Goal: Information Seeking & Learning: Learn about a topic

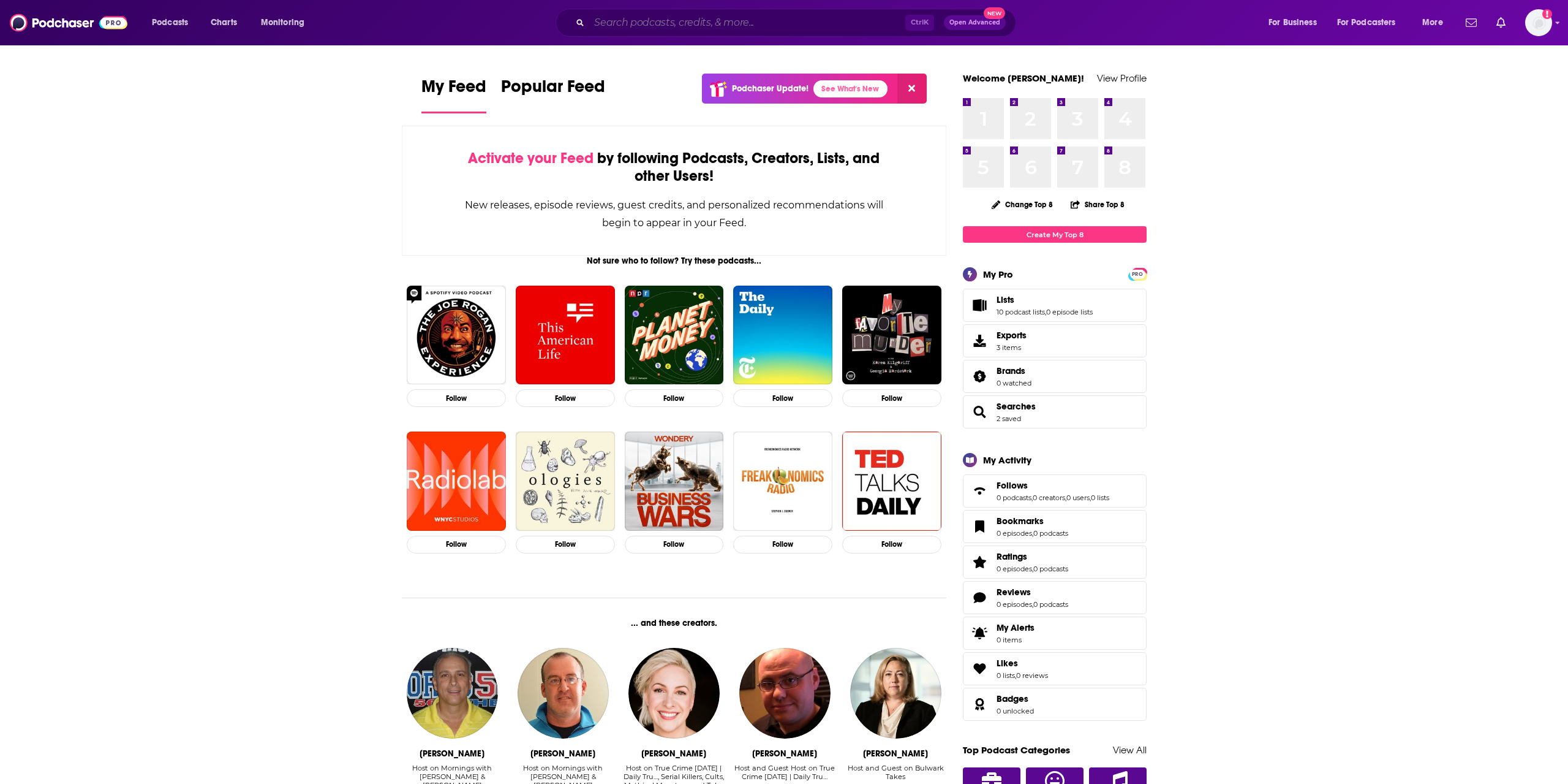
click at [693, 20] on input "Search podcasts, credits, & more..." at bounding box center [747, 22] width 316 height 20
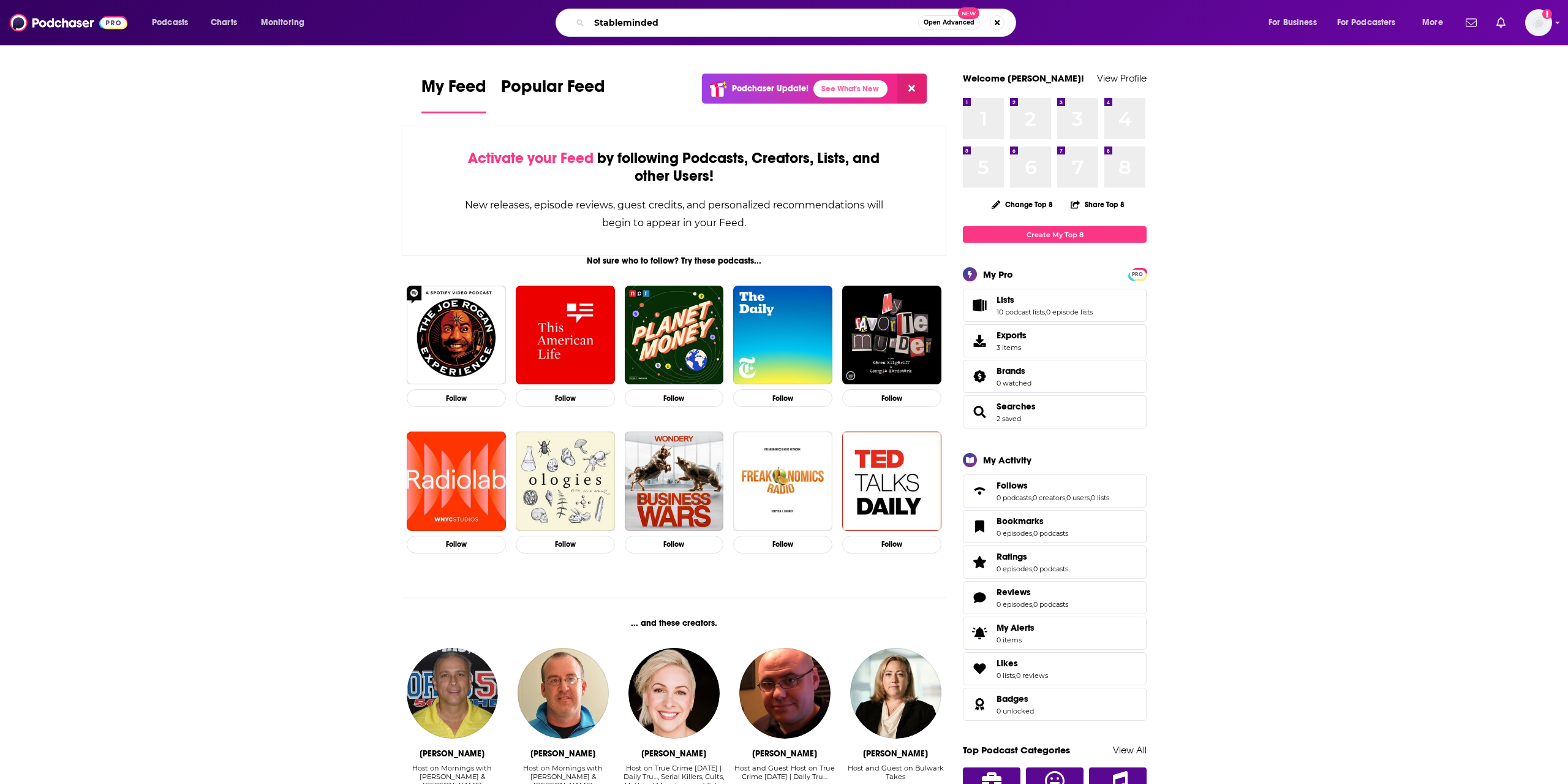
type input "Stableminded"
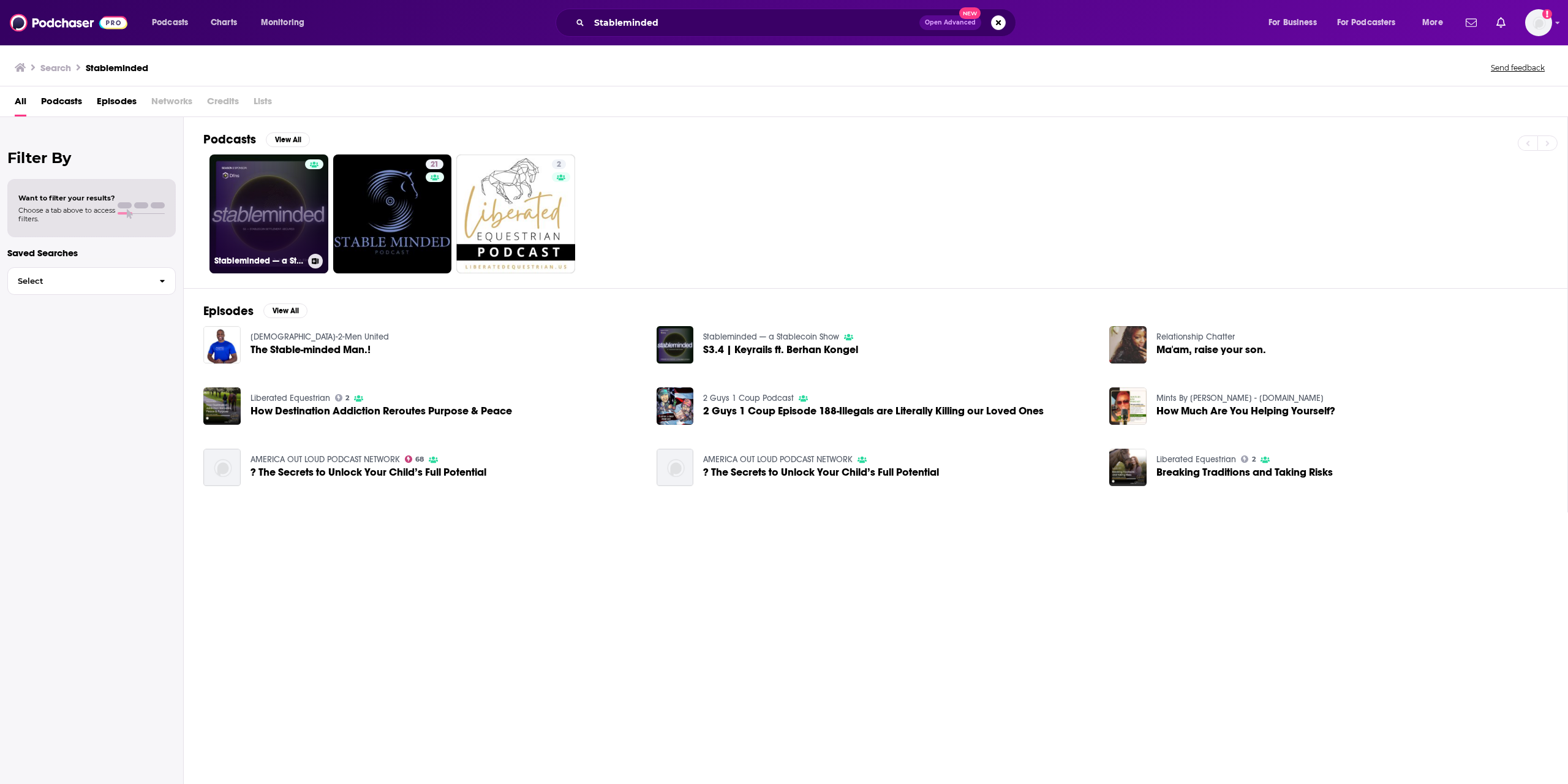
click at [247, 182] on link "Stableminded — a Stablecoin Show" at bounding box center [268, 213] width 119 height 119
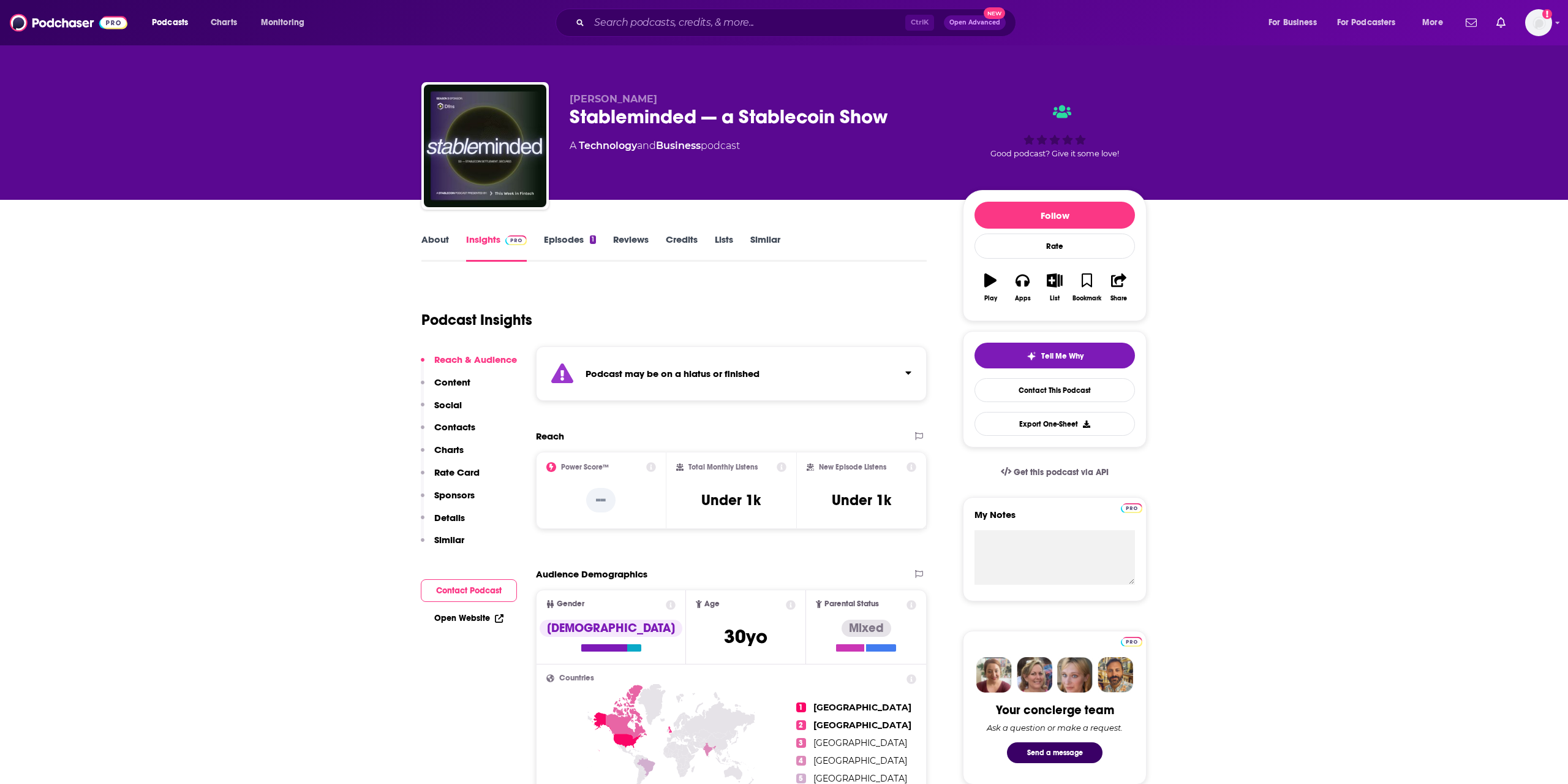
click at [556, 247] on link "Episodes 1" at bounding box center [570, 248] width 52 height 28
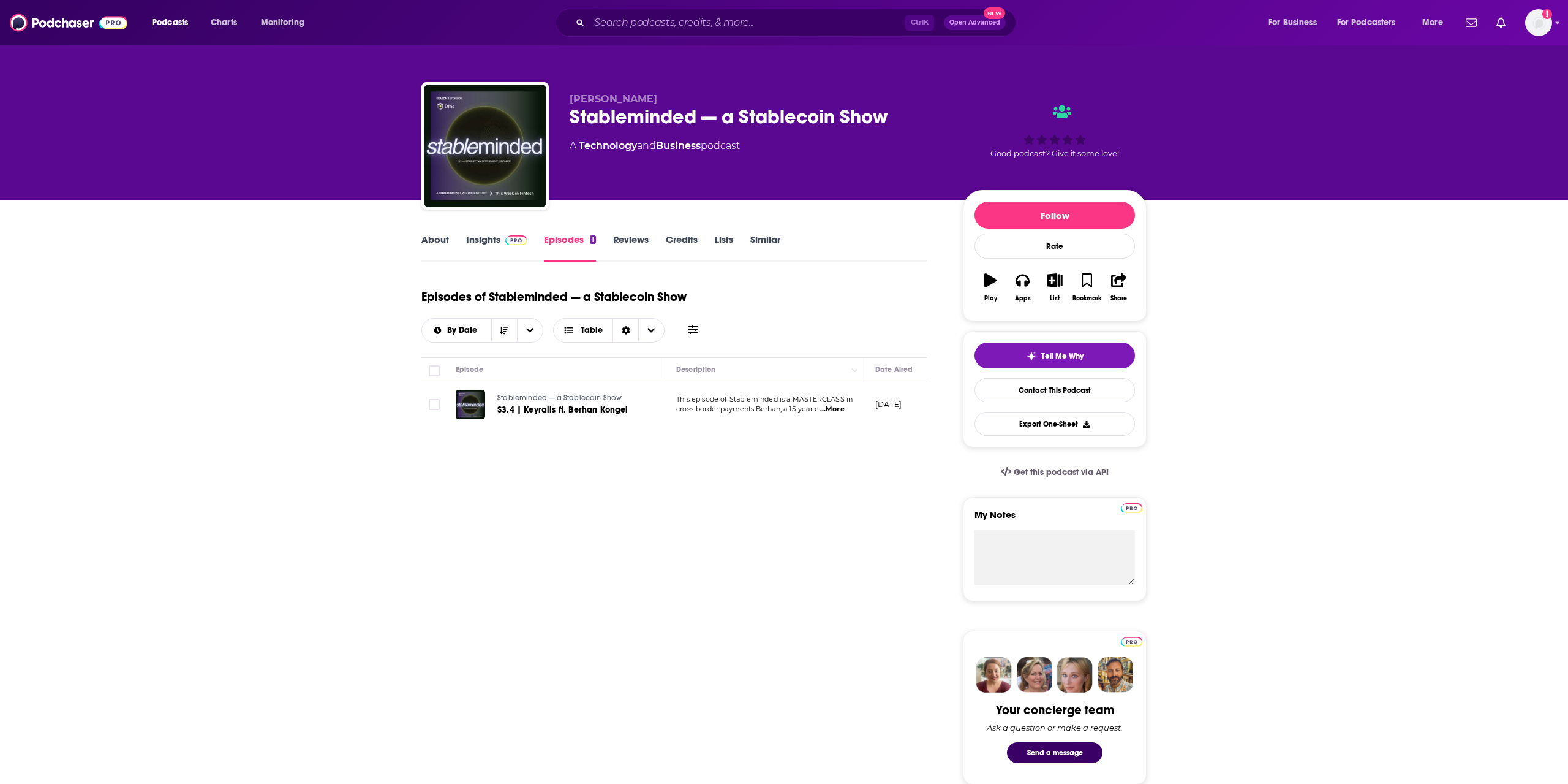
click at [429, 239] on link "About" at bounding box center [435, 248] width 28 height 28
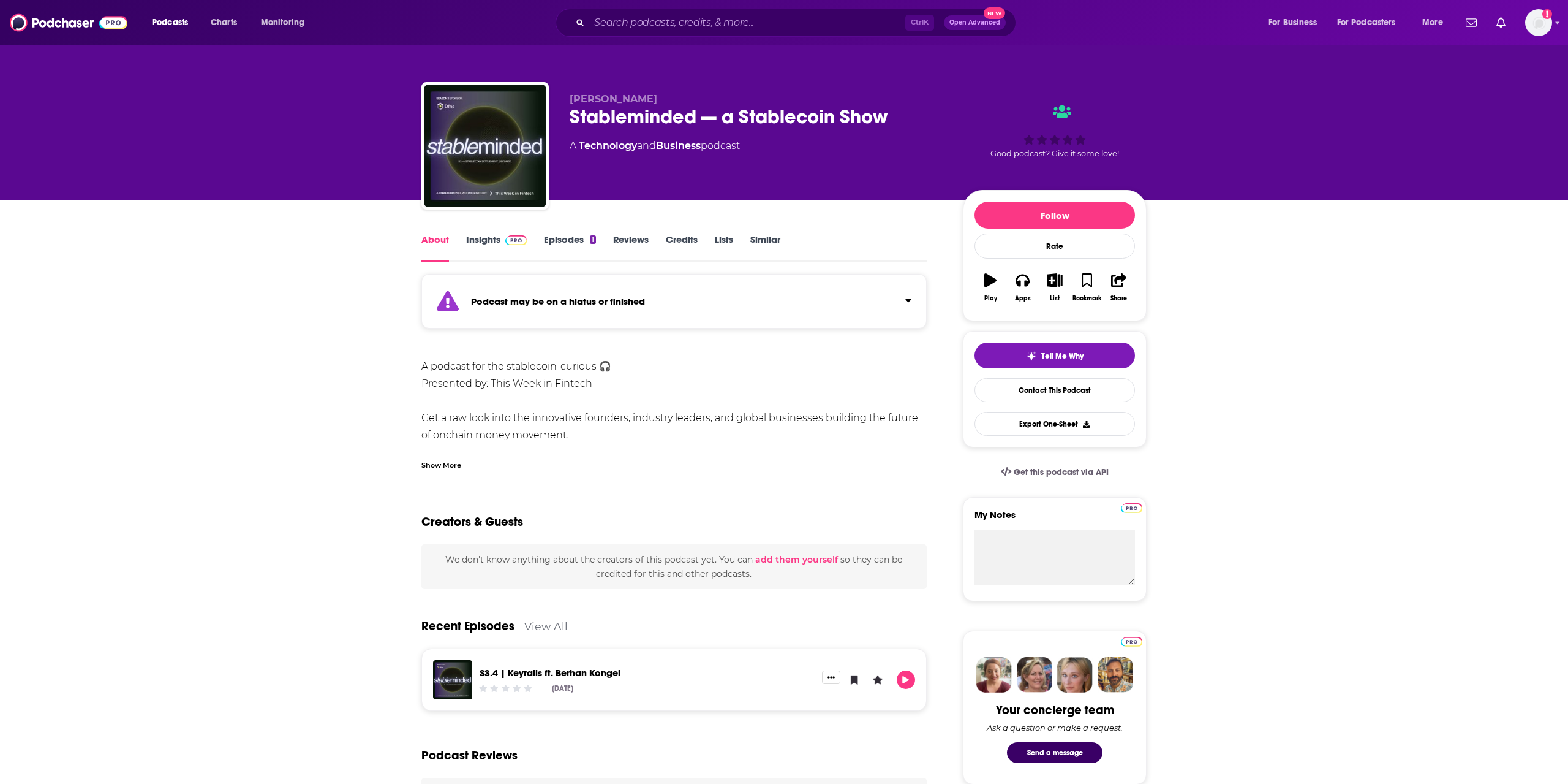
click at [428, 459] on div "Show More" at bounding box center [441, 463] width 40 height 12
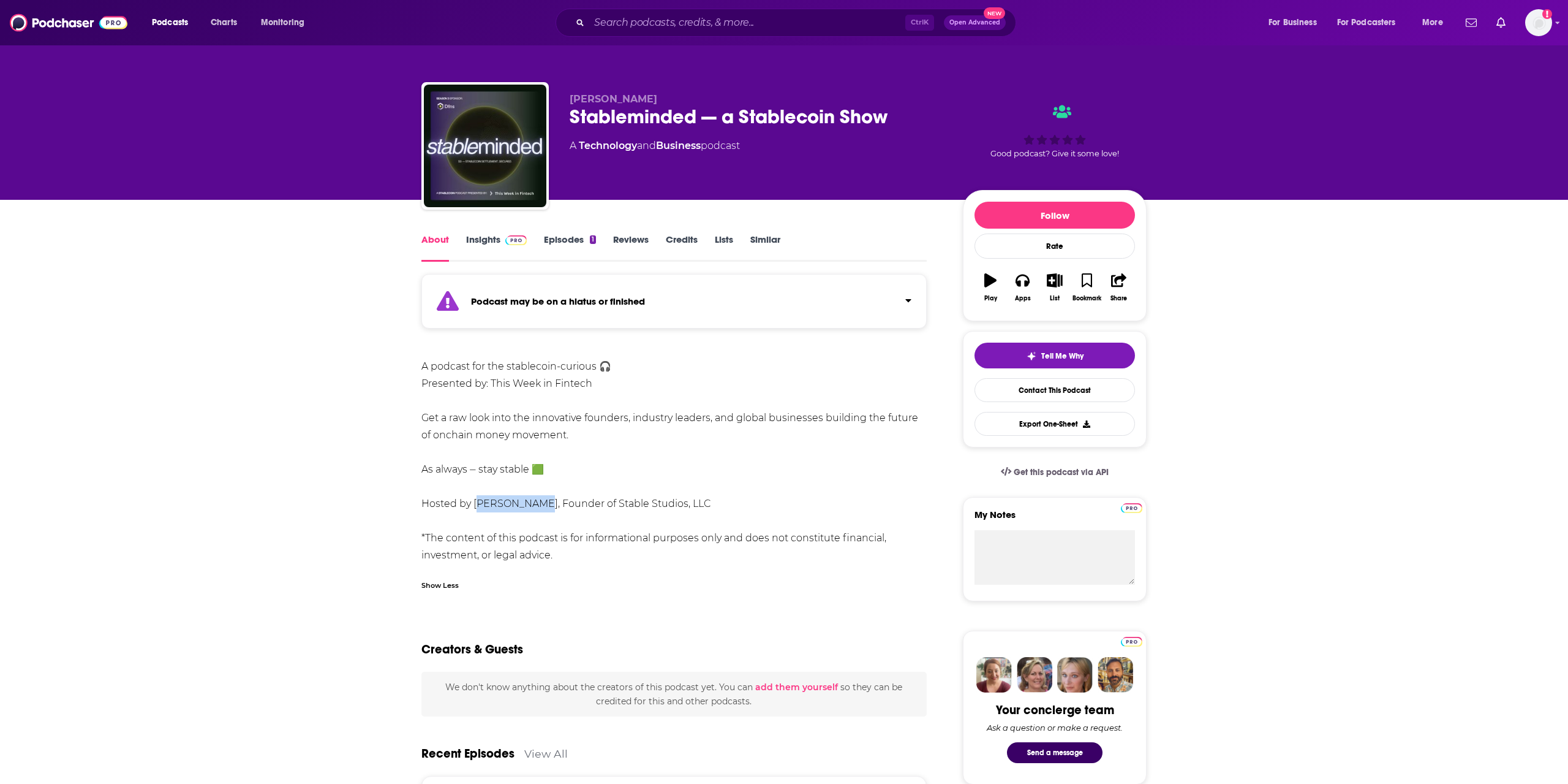
drag, startPoint x: 476, startPoint y: 505, endPoint x: 536, endPoint y: 511, distance: 60.3
click at [536, 511] on div "A podcast for the stablecoin-curious 🎧 Presented by: This Week in Fintech Get a…" at bounding box center [674, 461] width 505 height 206
copy div "[PERSON_NAME]"
click at [666, 20] on input "Search podcasts, credits, & more..." at bounding box center [747, 22] width 316 height 20
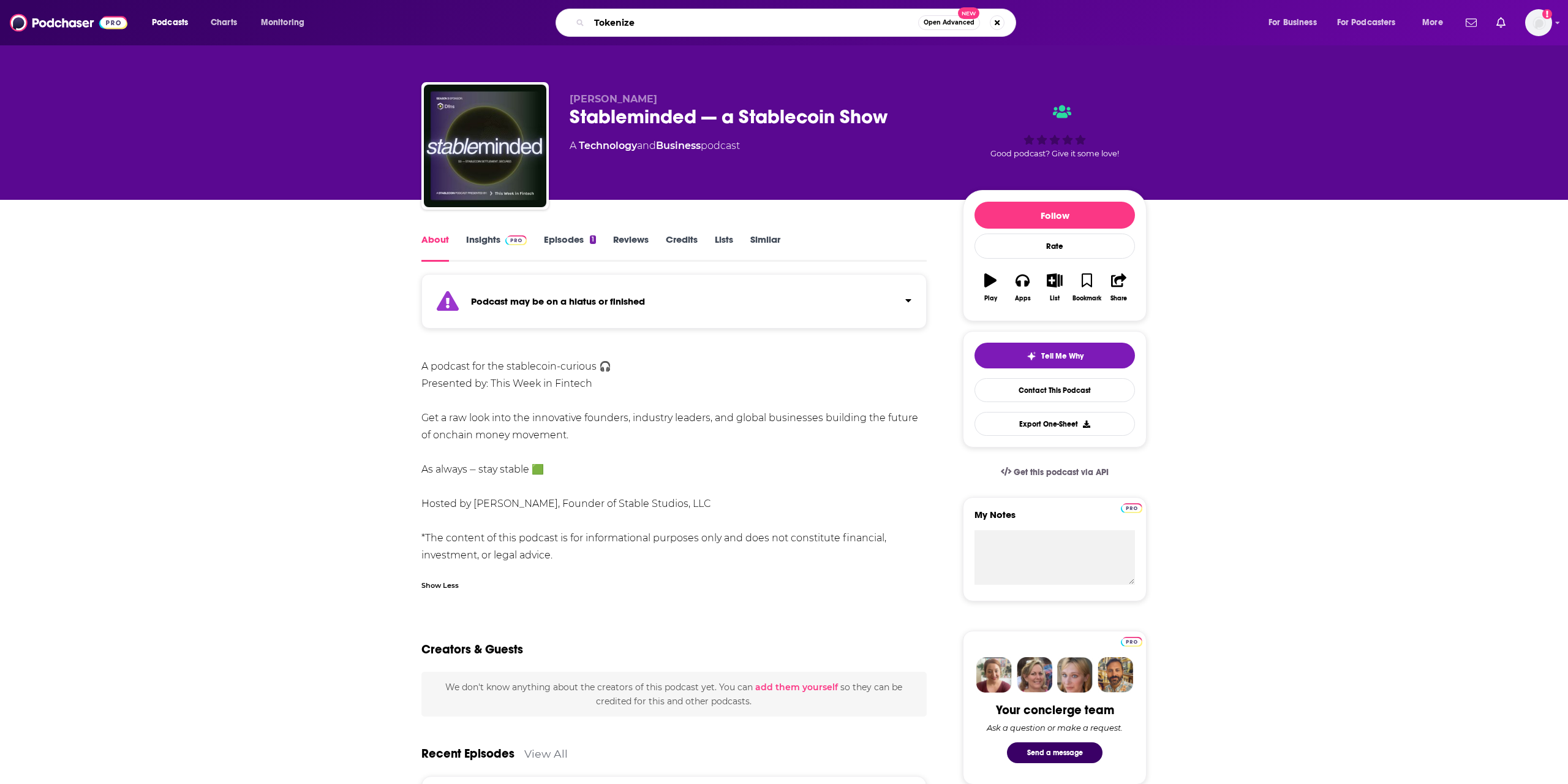
type input "Tokenized"
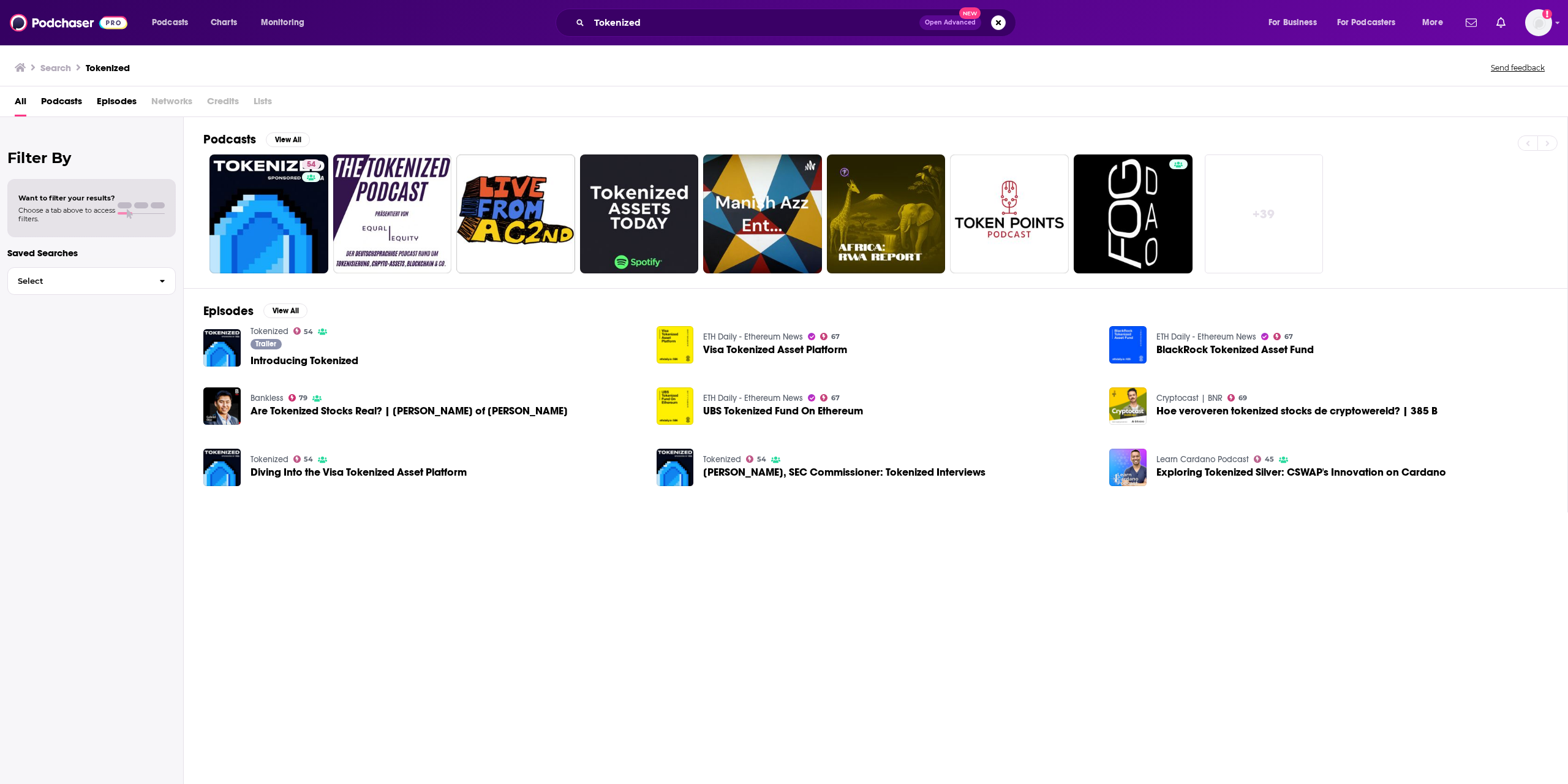
click at [413, 104] on div "All Podcasts Episodes Networks Credits Lists" at bounding box center [786, 104] width 1544 height 25
click at [265, 203] on link "54 Tokenized" at bounding box center [268, 213] width 119 height 119
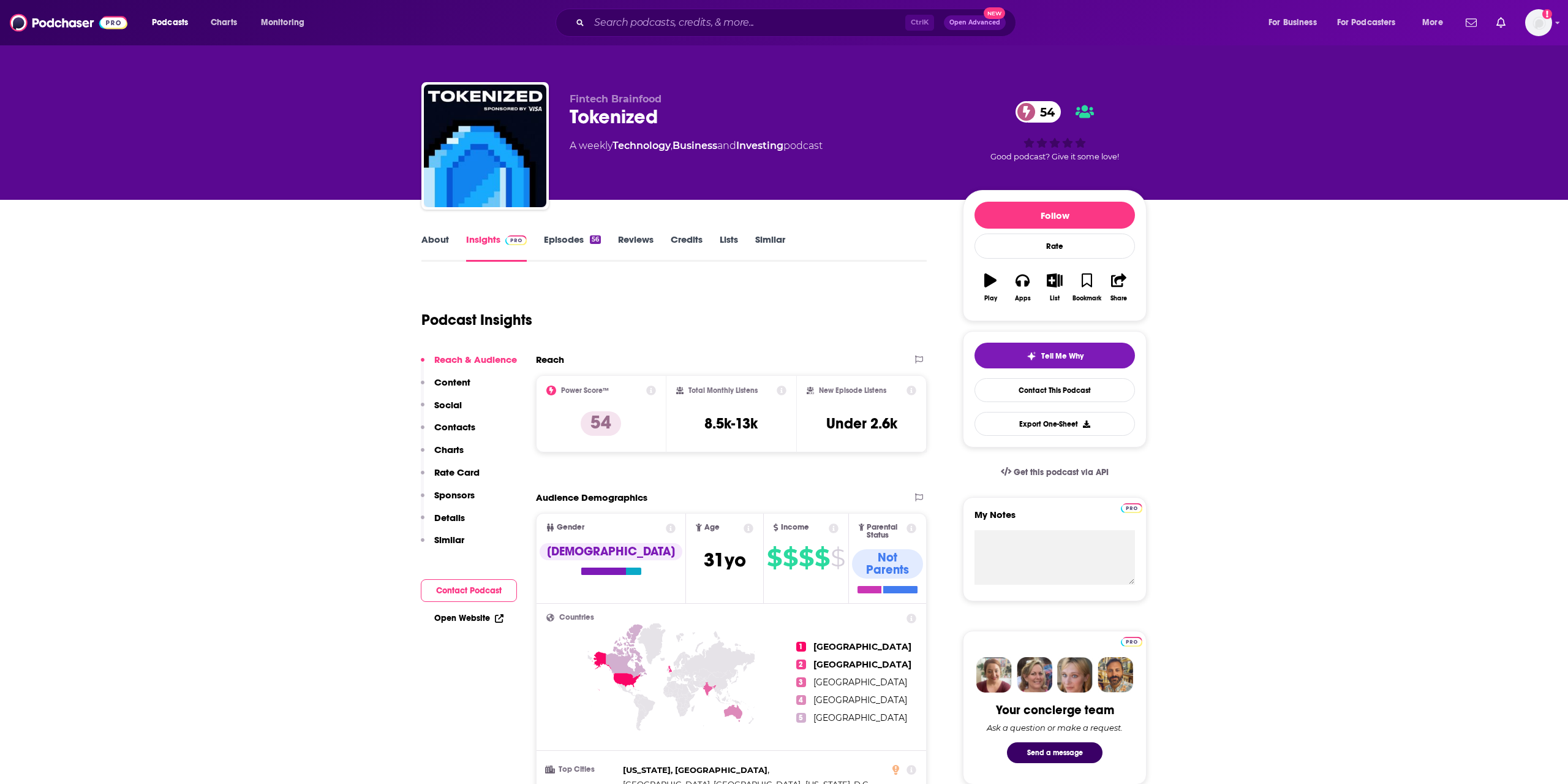
click at [432, 245] on link "About" at bounding box center [435, 248] width 28 height 28
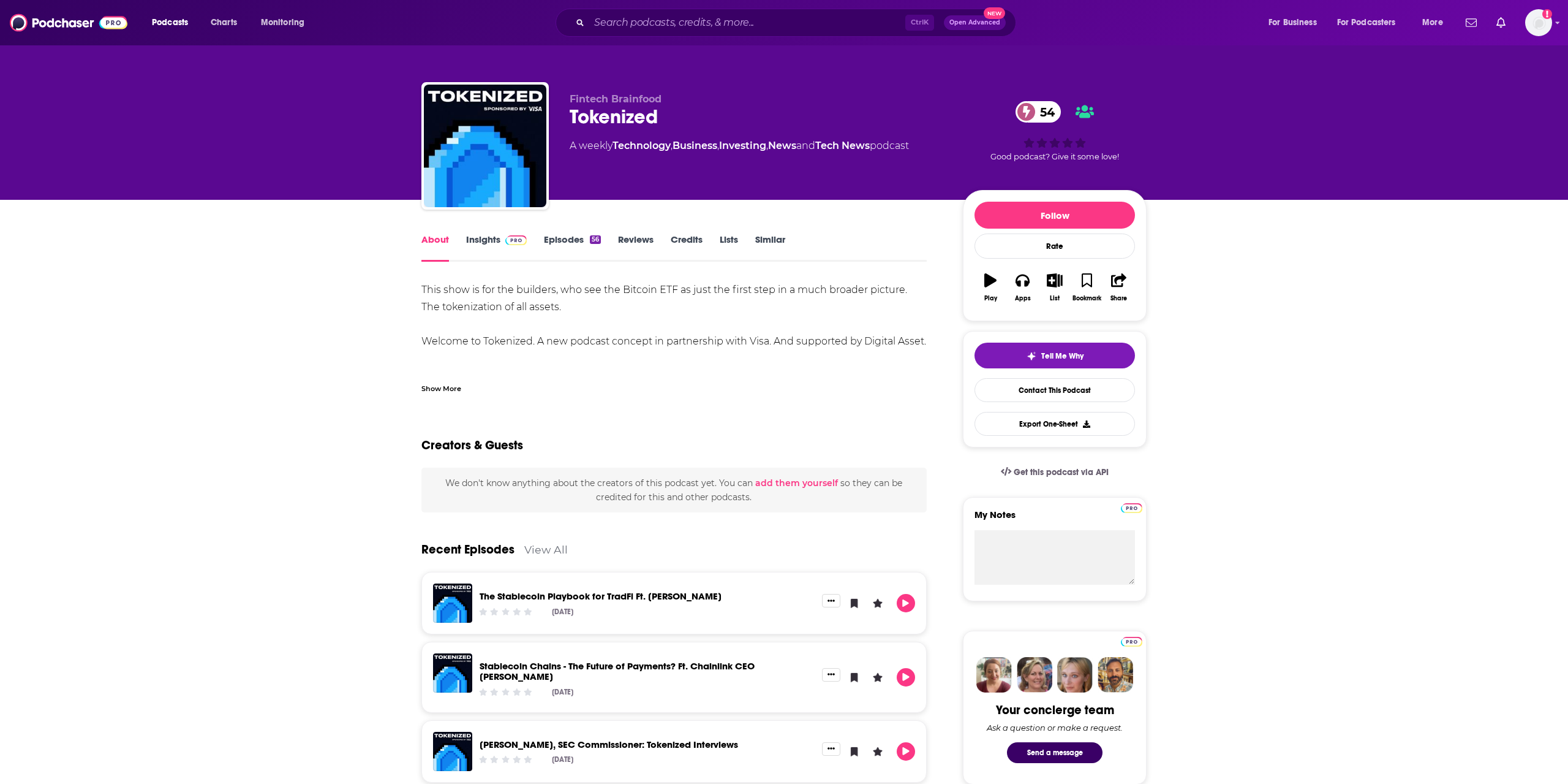
click at [456, 381] on div "Show More" at bounding box center [674, 384] width 505 height 21
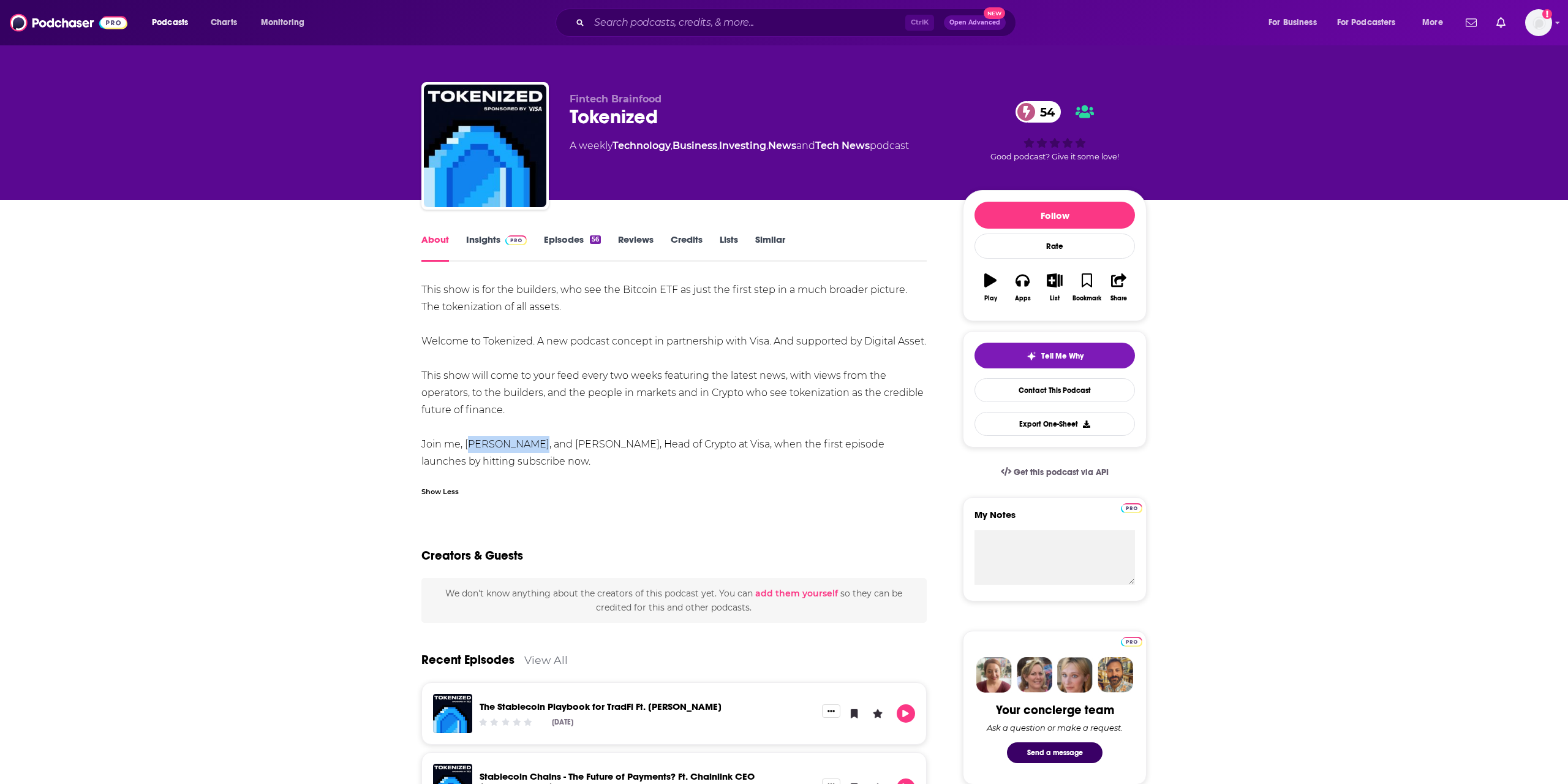
drag, startPoint x: 467, startPoint y: 441, endPoint x: 440, endPoint y: 434, distance: 27.9
click at [526, 447] on div "This show is for the builders, who see the Bitcoin ETF as just the first step i…" at bounding box center [674, 375] width 505 height 189
copy div "[PERSON_NAME]"
